Goal: Transaction & Acquisition: Subscribe to service/newsletter

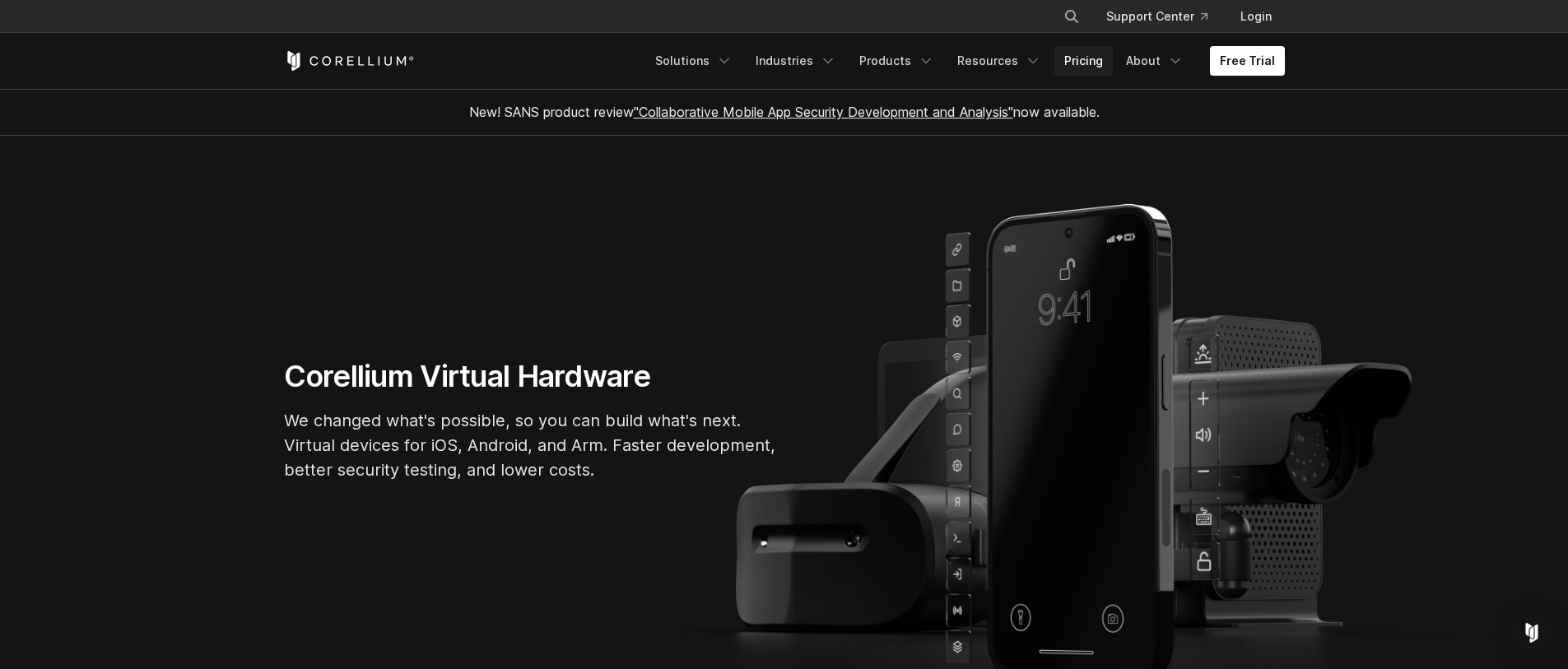
click at [1103, 68] on link "Pricing" at bounding box center [1084, 61] width 58 height 30
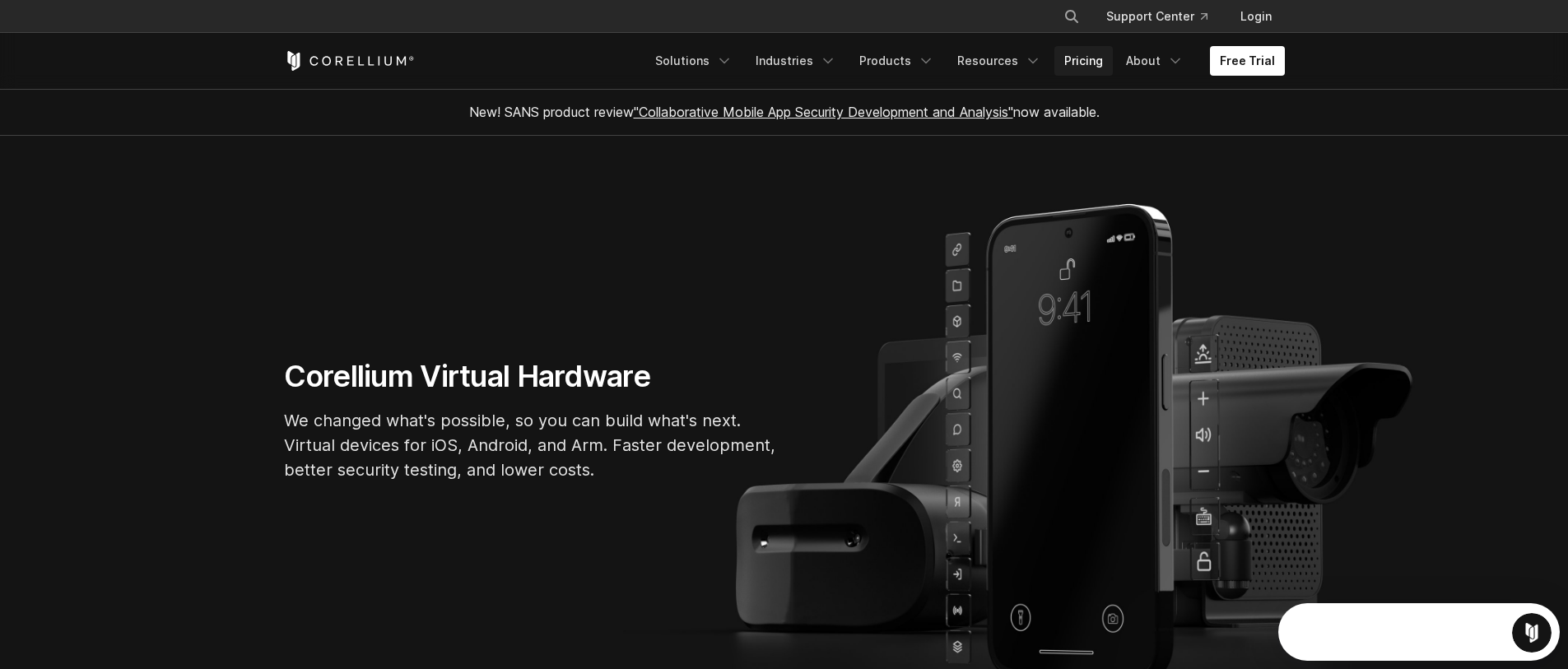
click at [1091, 65] on link "Pricing" at bounding box center [1084, 61] width 58 height 30
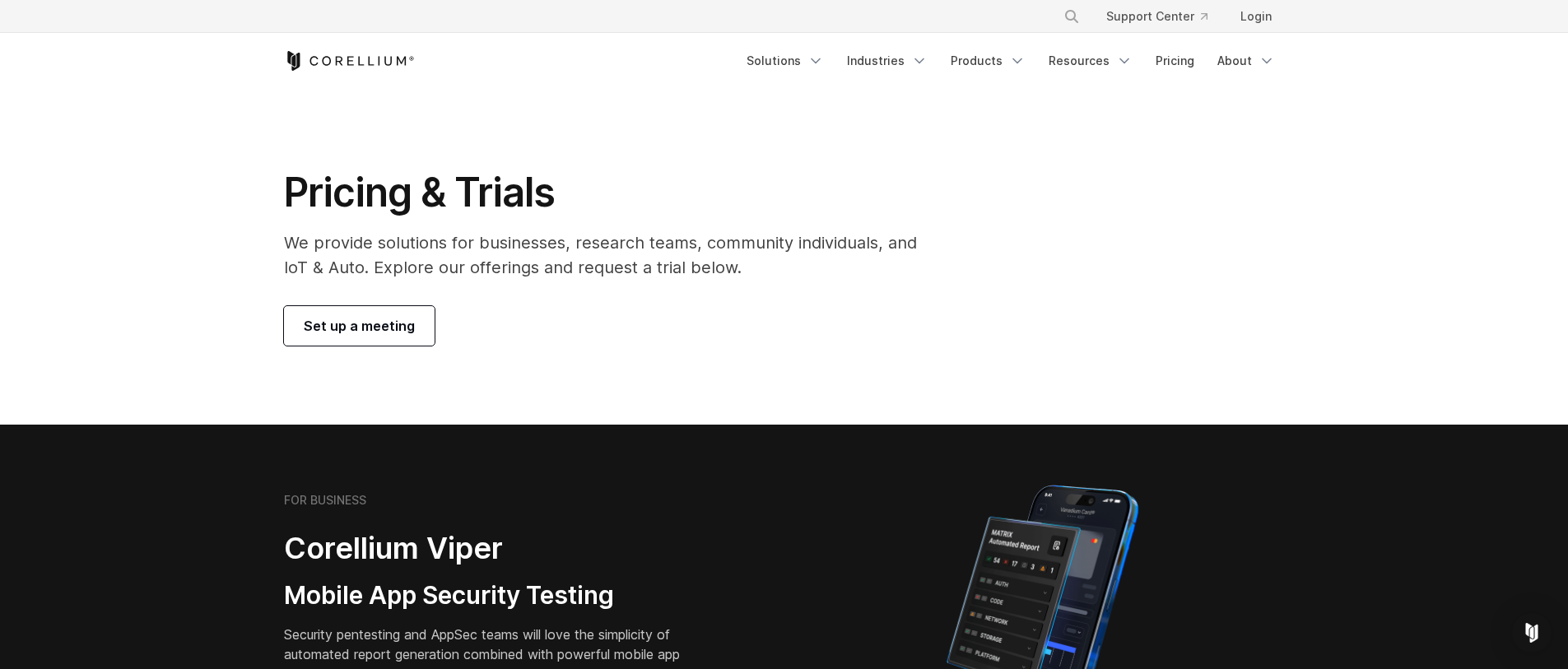
click at [364, 323] on span "Set up a meeting" at bounding box center [359, 326] width 111 height 19
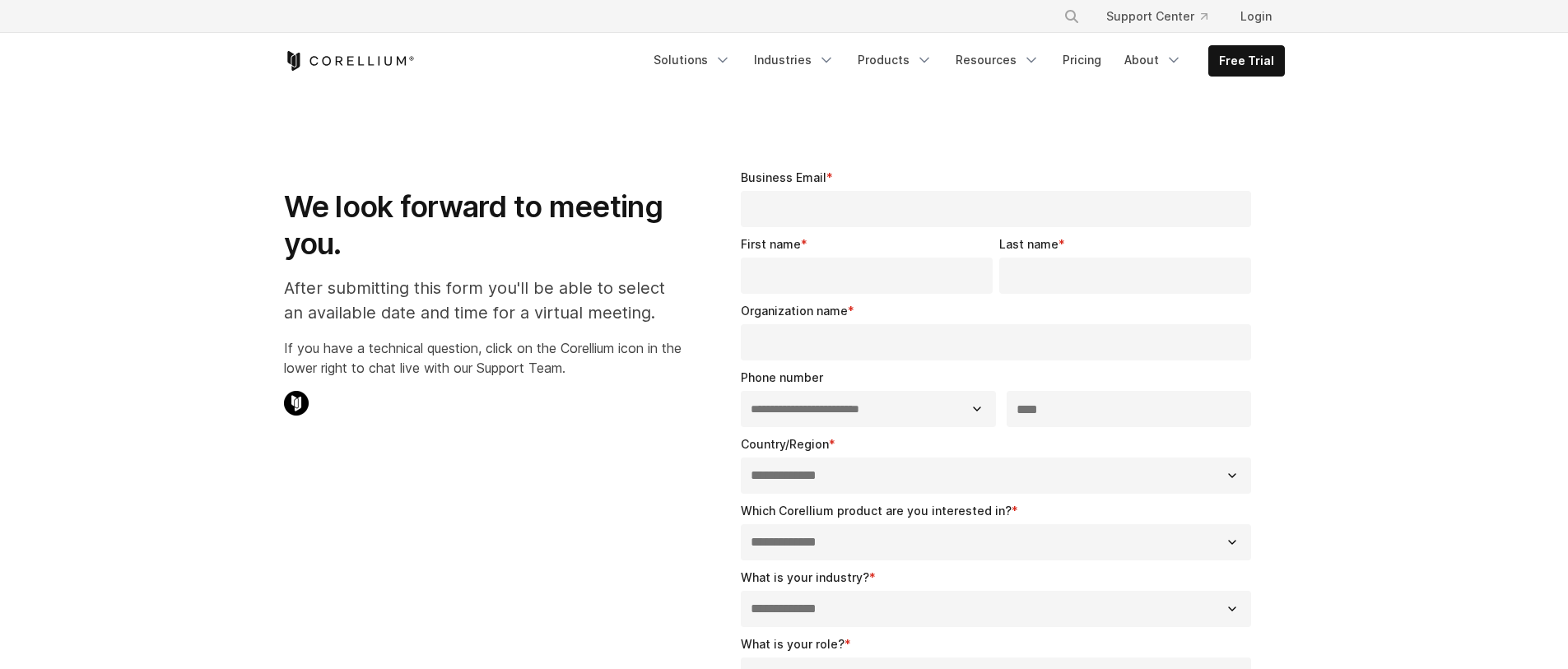
select select "**"
click at [307, 62] on icon "Corellium Home" at bounding box center [349, 61] width 131 height 19
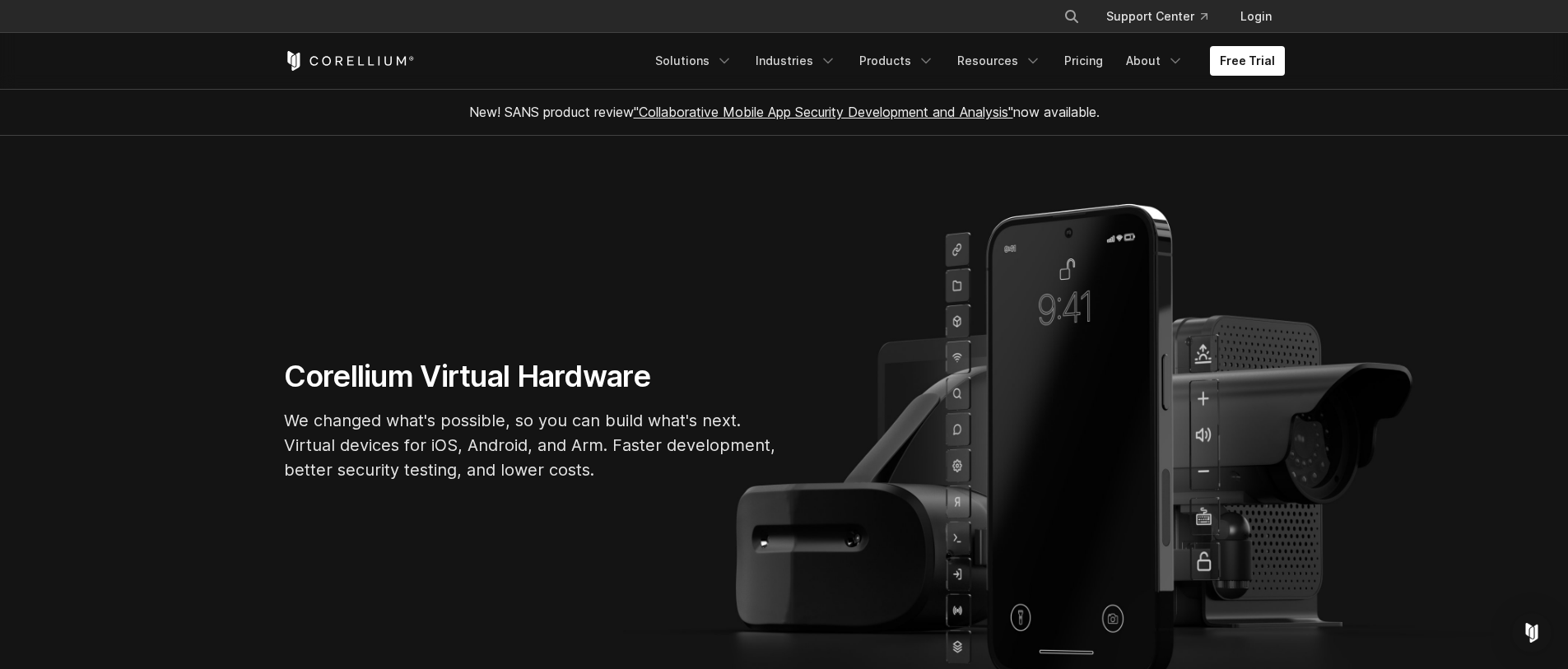
click at [947, 252] on section "Corellium Virtual Hardware We changed what's possible, so you can build what's …" at bounding box center [784, 427] width 1568 height 582
click at [1244, 55] on link "Free Trial" at bounding box center [1247, 61] width 75 height 30
